Goal: Navigation & Orientation: Find specific page/section

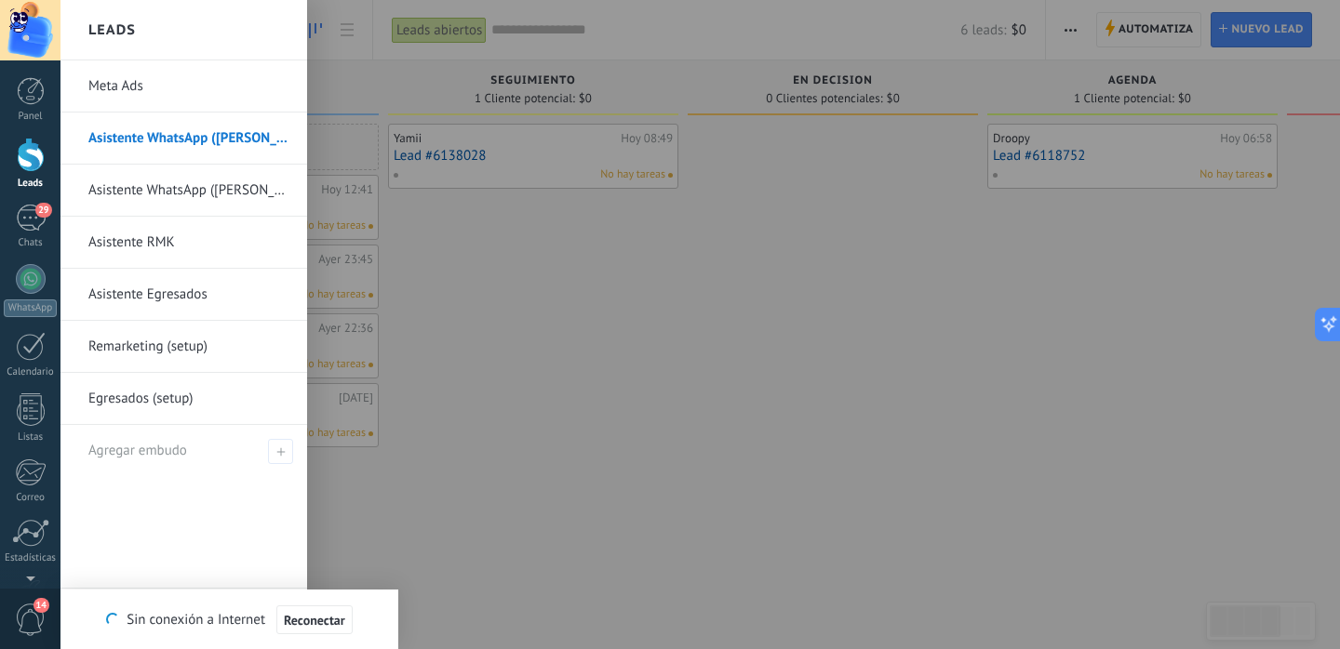
click at [121, 99] on link "Meta Ads" at bounding box center [188, 86] width 200 height 52
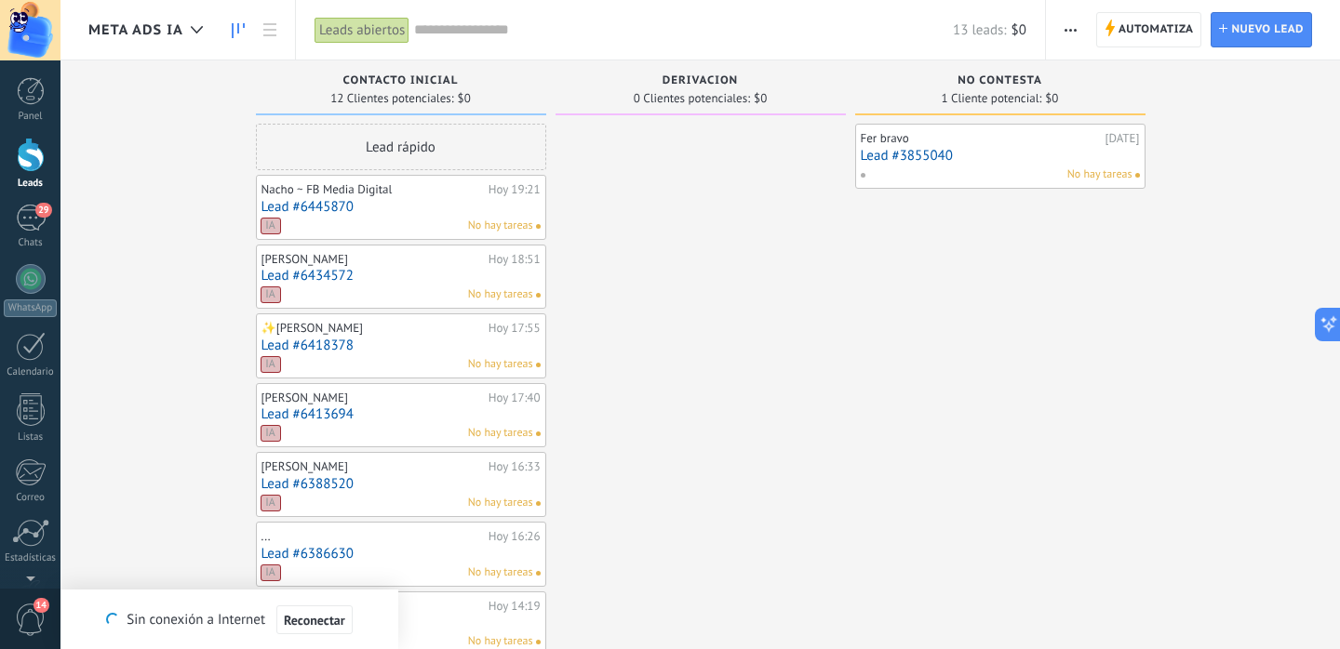
click at [239, 32] on icon at bounding box center [238, 30] width 13 height 15
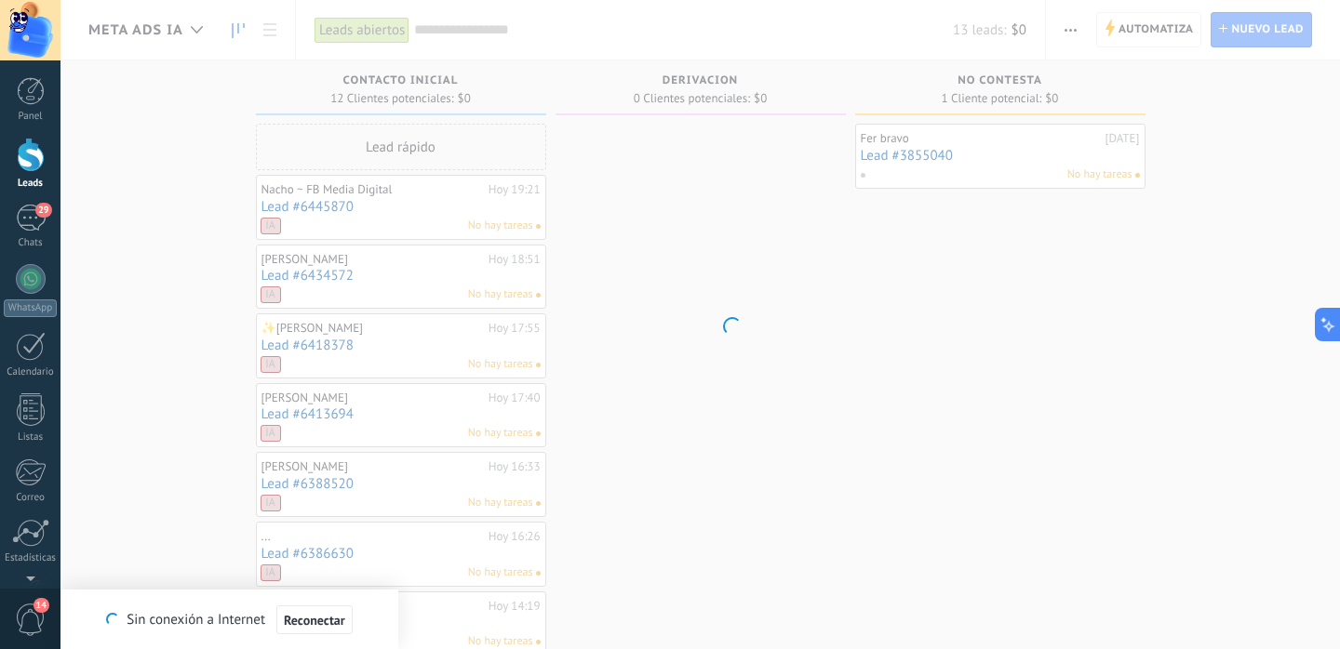
click at [180, 26] on body ".abccls-1,.abccls-2{fill-rule:evenodd}.abccls-2{fill:#fff} .abfcls-1{fill:none}…" at bounding box center [670, 324] width 1340 height 649
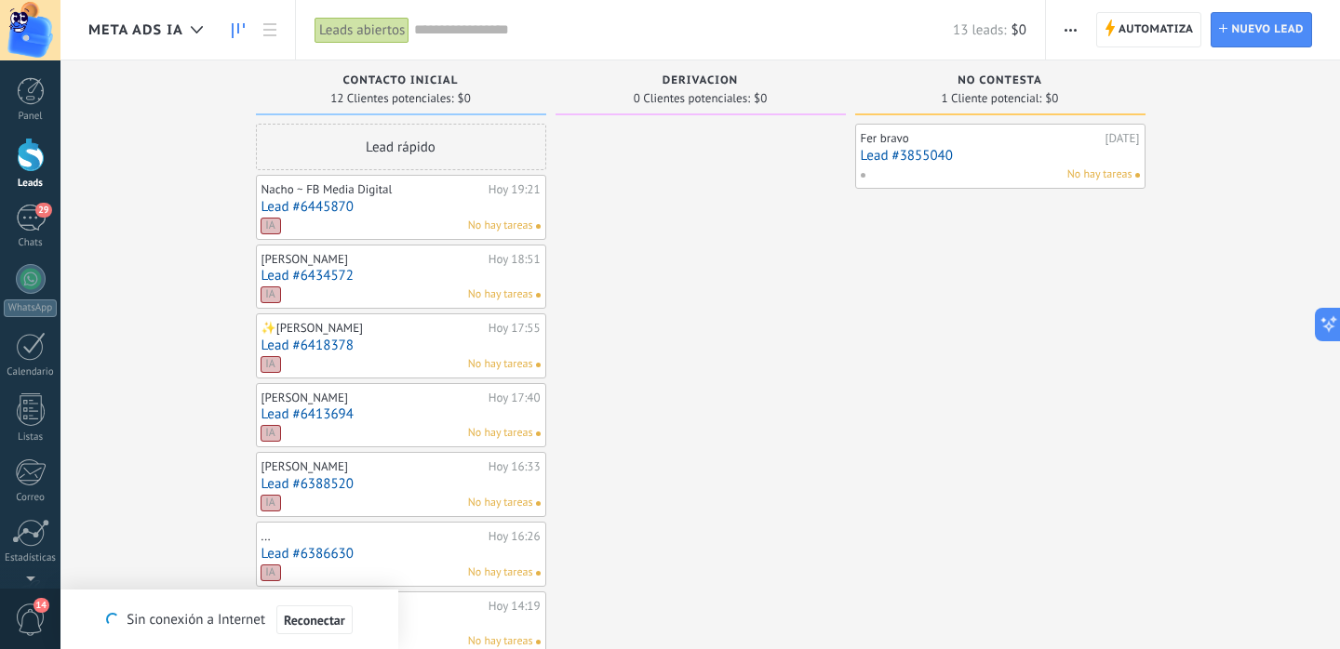
click at [180, 26] on span "Meta Ads IA" at bounding box center [135, 30] width 95 height 18
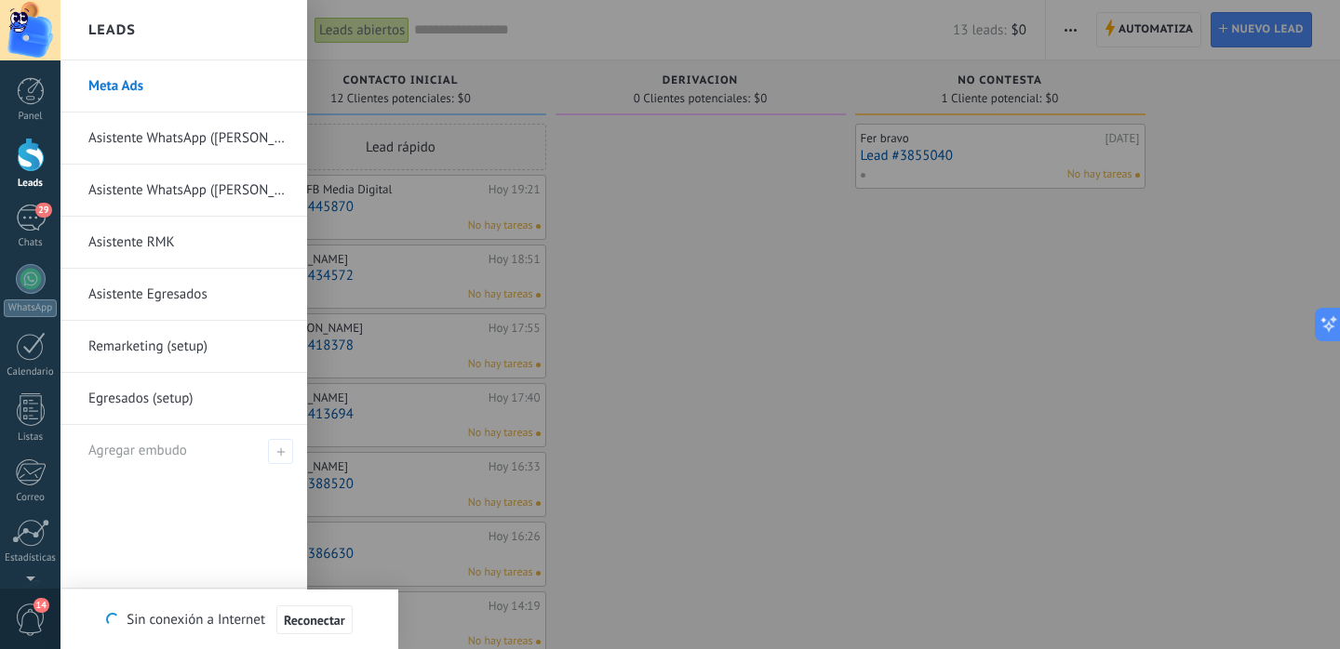
click at [182, 138] on link "Asistente WhatsApp ([PERSON_NAME])" at bounding box center [188, 139] width 200 height 52
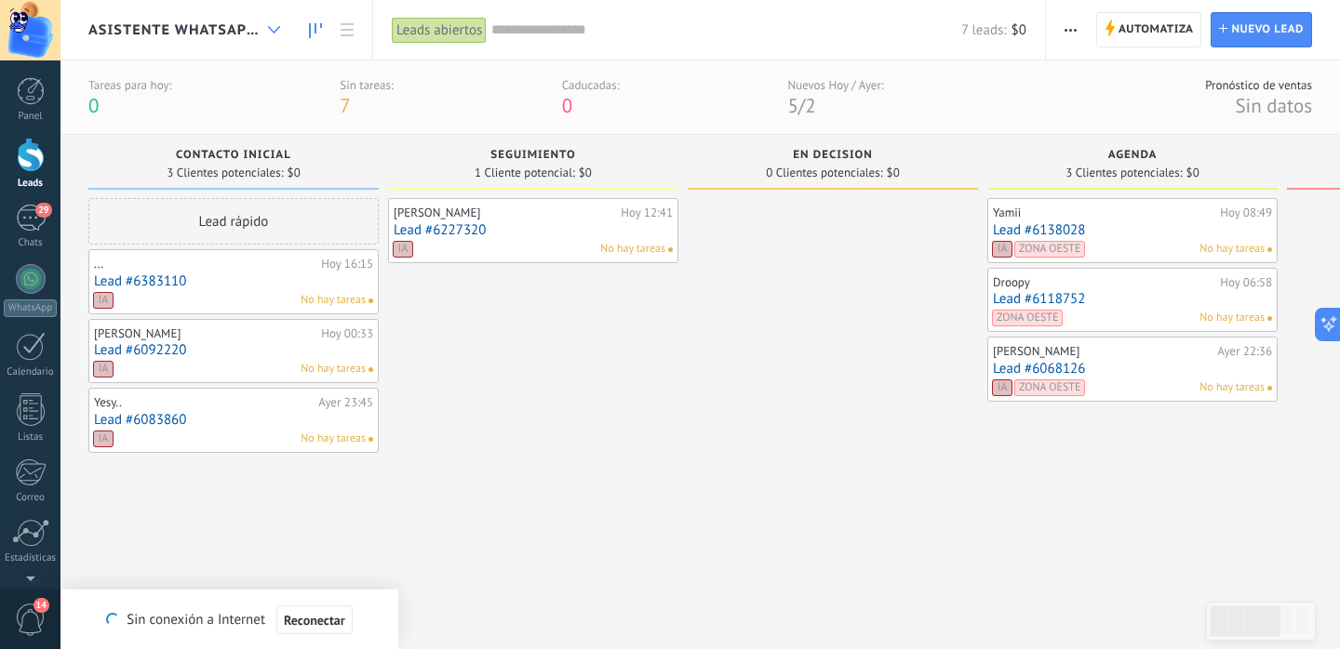
click at [274, 26] on icon at bounding box center [274, 29] width 12 height 7
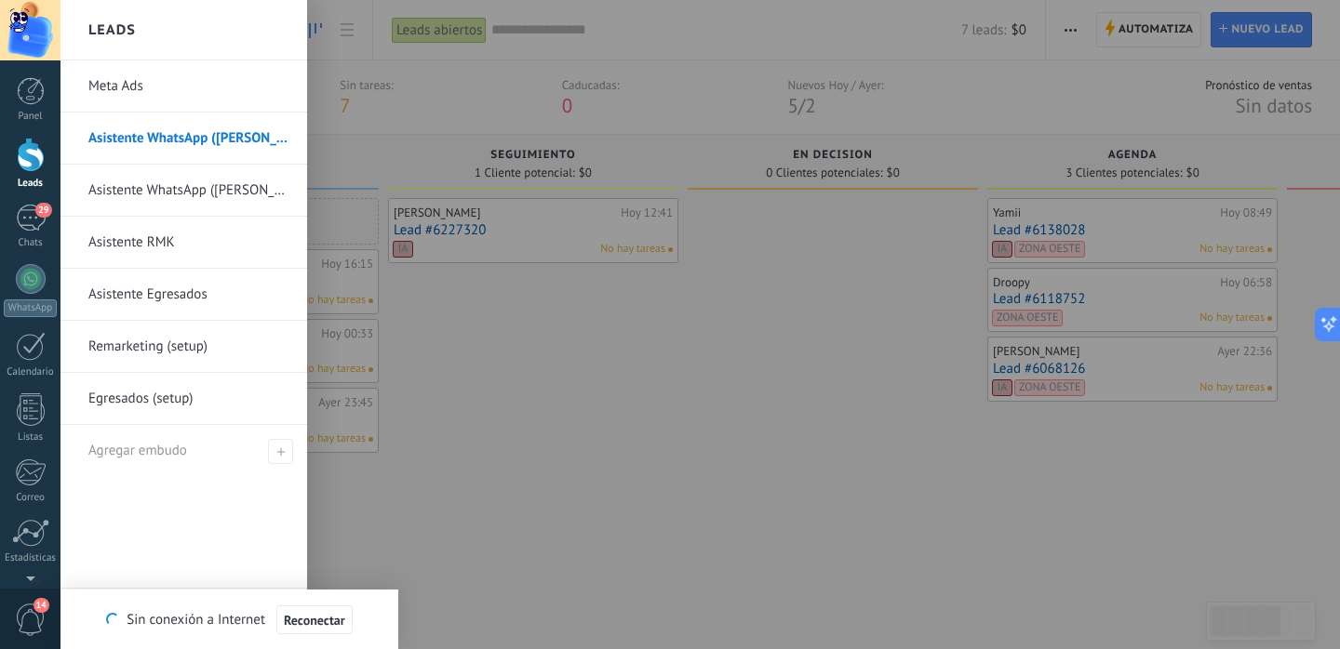
click at [184, 198] on link "Asistente WhatsApp ([PERSON_NAME])" at bounding box center [188, 191] width 200 height 52
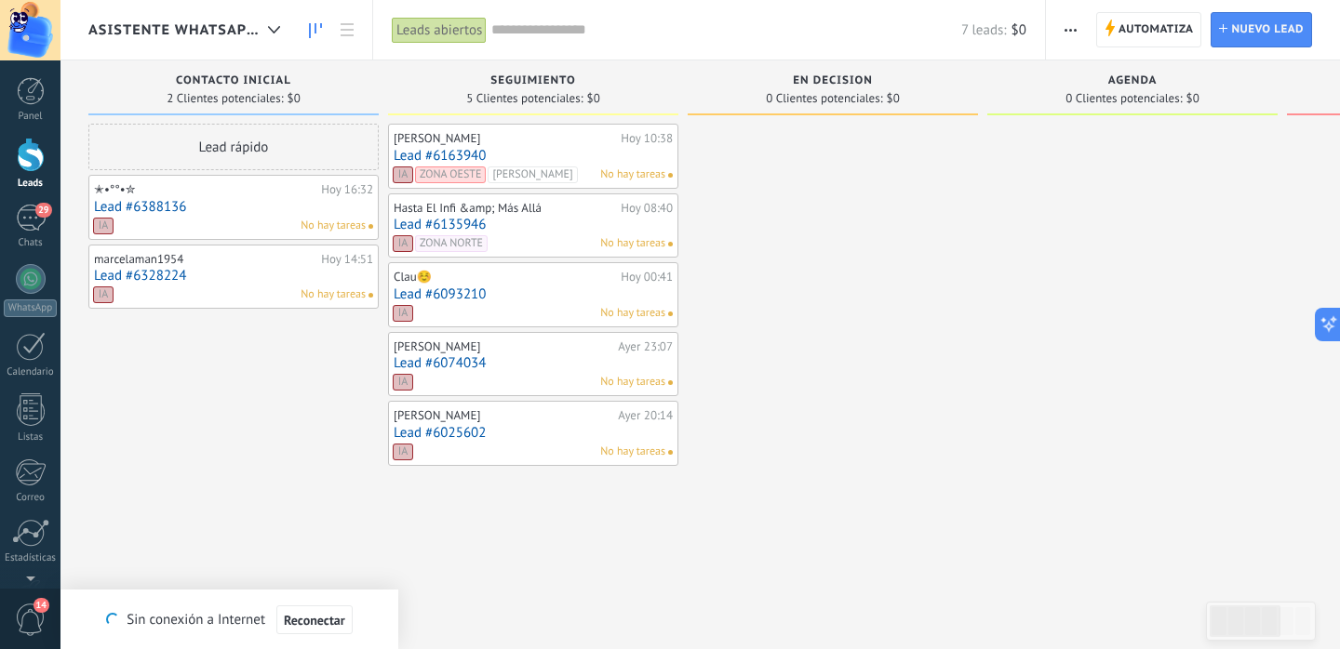
click at [172, 26] on span "Asistente WhatsApp ([PERSON_NAME])" at bounding box center [174, 30] width 172 height 18
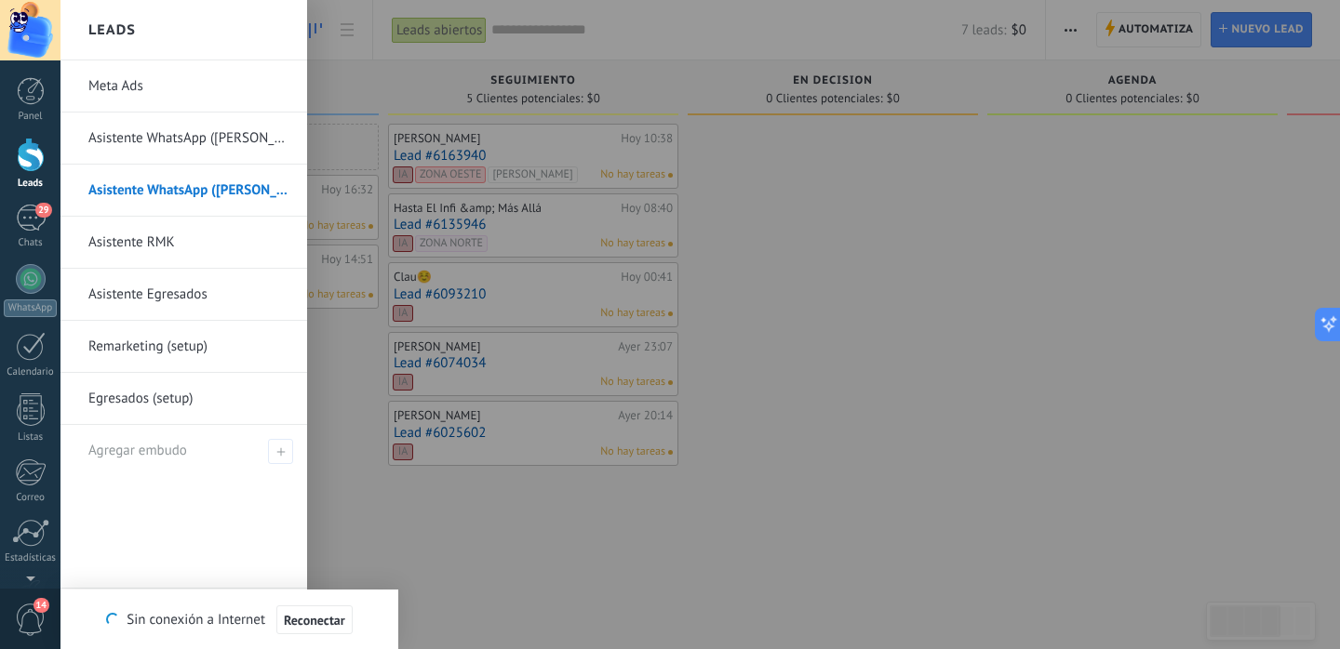
click at [127, 245] on link "Asistente RMK" at bounding box center [188, 243] width 200 height 52
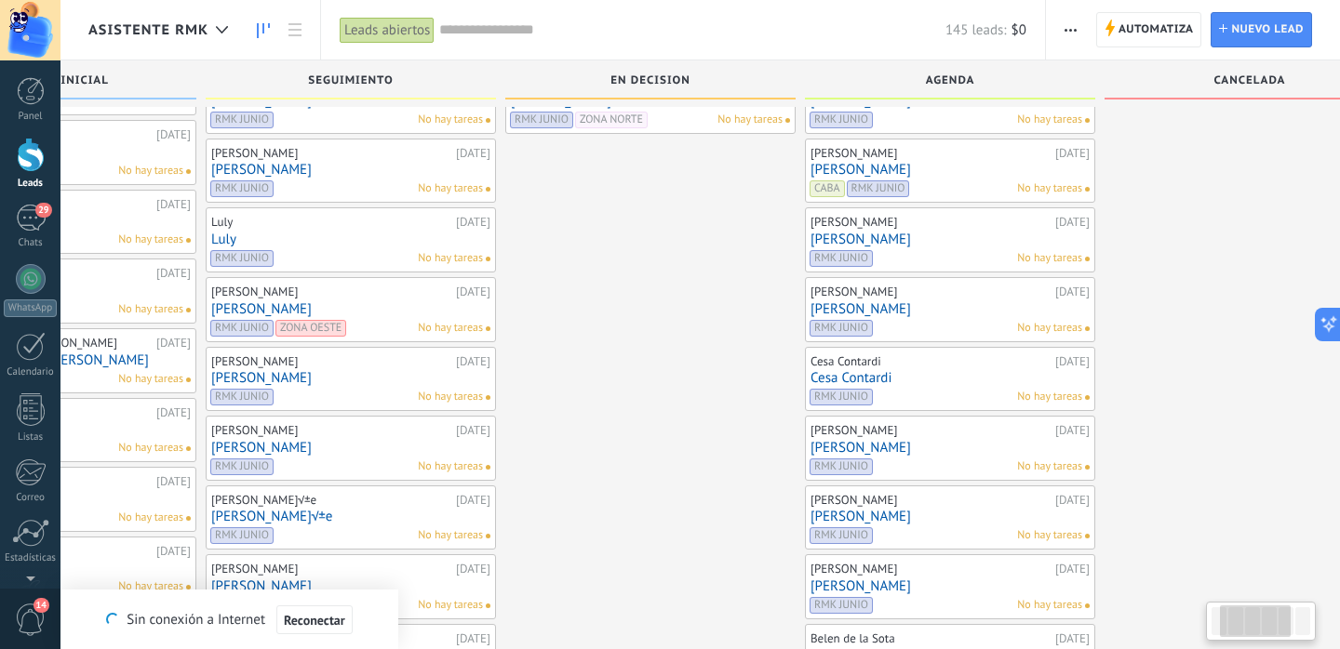
scroll to position [119, 0]
